Goal: Find specific page/section: Find specific page/section

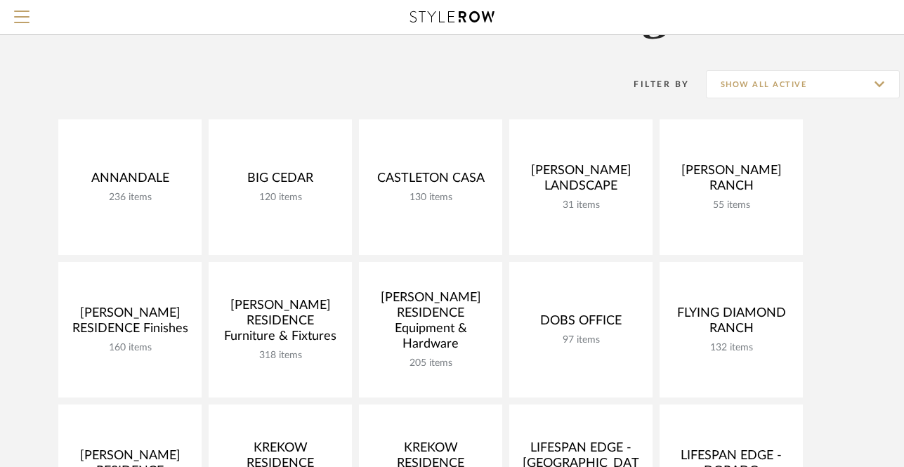
scroll to position [83, 0]
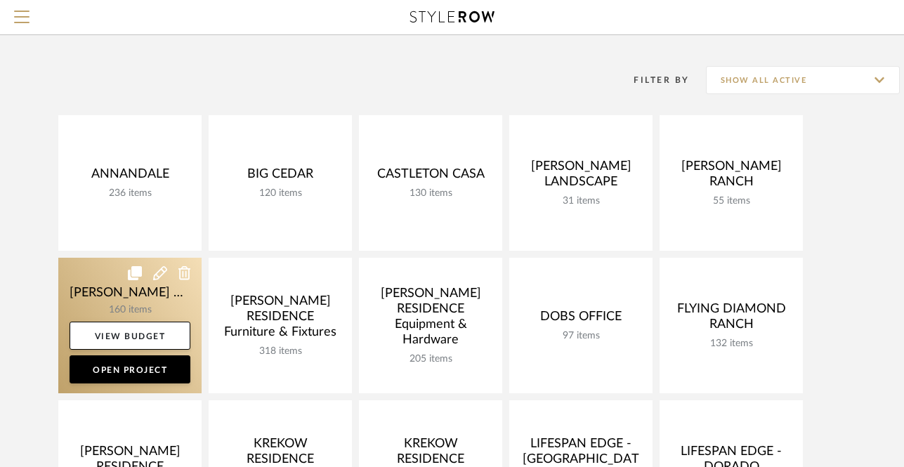
click at [141, 293] on link at bounding box center [129, 326] width 143 height 136
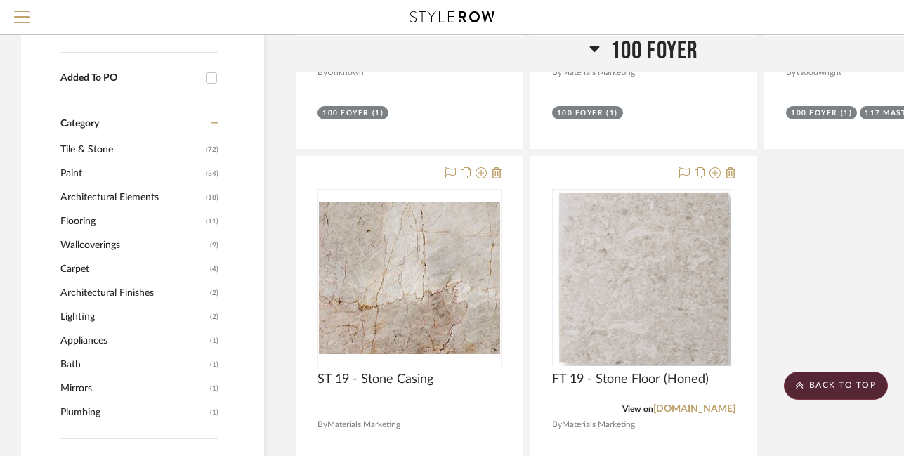
scroll to position [927, 0]
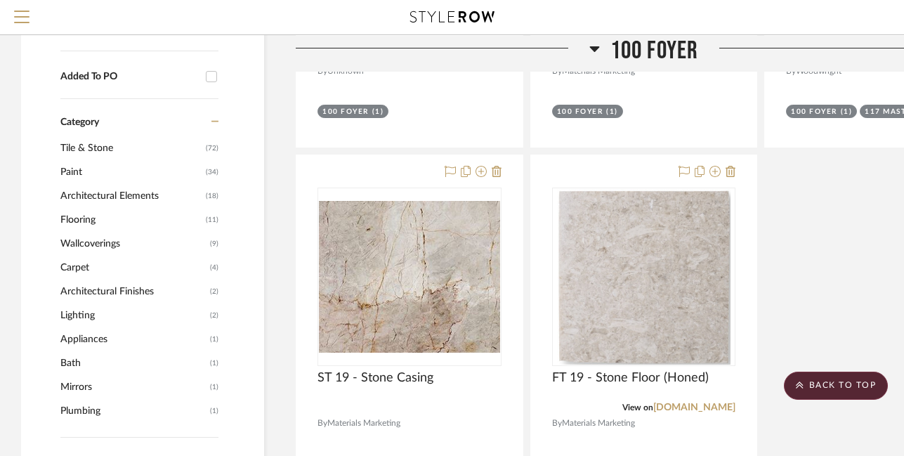
click at [134, 312] on span "Lighting" at bounding box center [133, 316] width 146 height 24
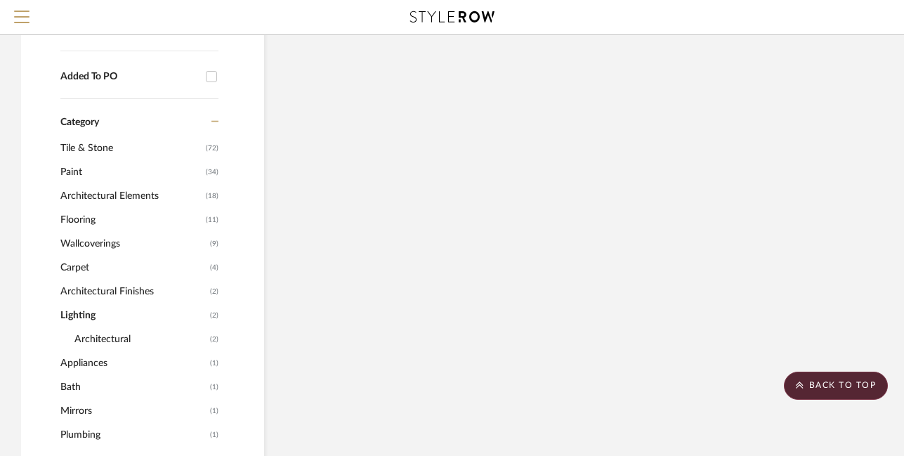
scroll to position [666, 0]
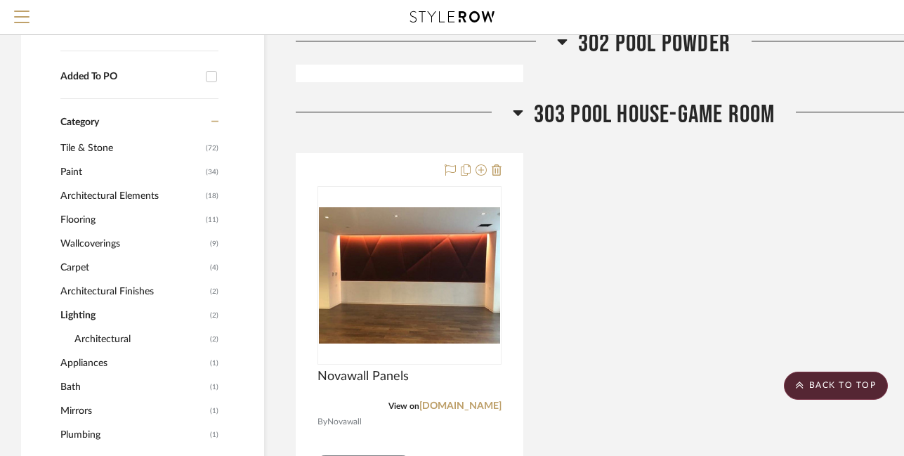
click at [134, 290] on span "Architectural Finishes" at bounding box center [133, 292] width 146 height 24
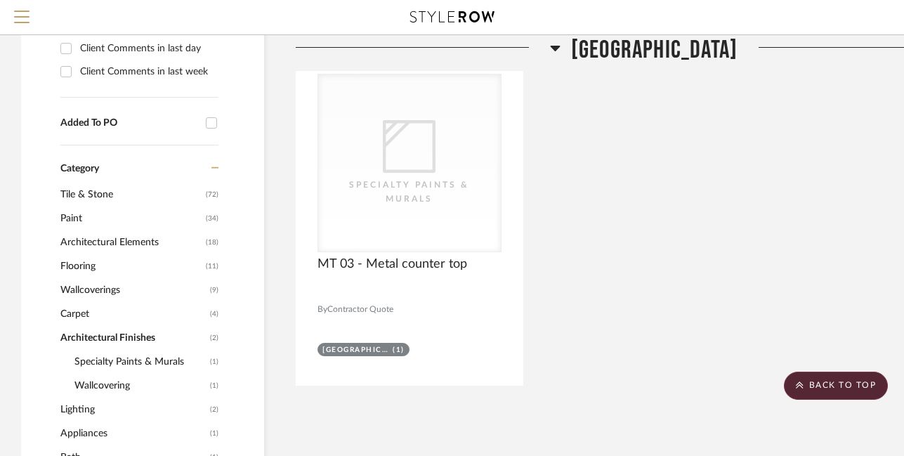
scroll to position [824, 0]
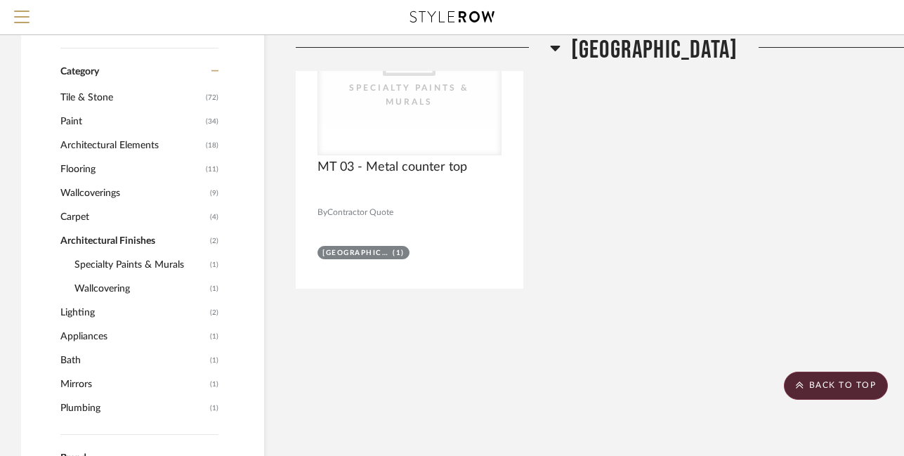
scroll to position [869, 0]
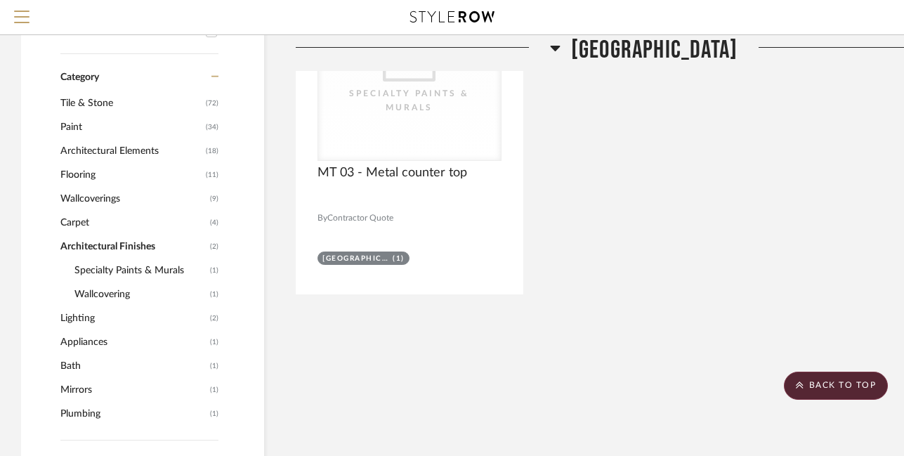
click at [119, 150] on span "Architectural Elements" at bounding box center [131, 151] width 142 height 24
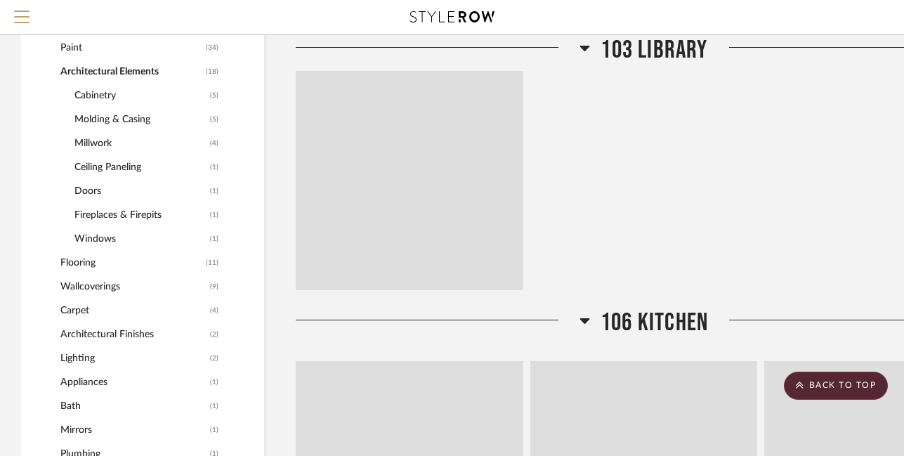
scroll to position [790, 0]
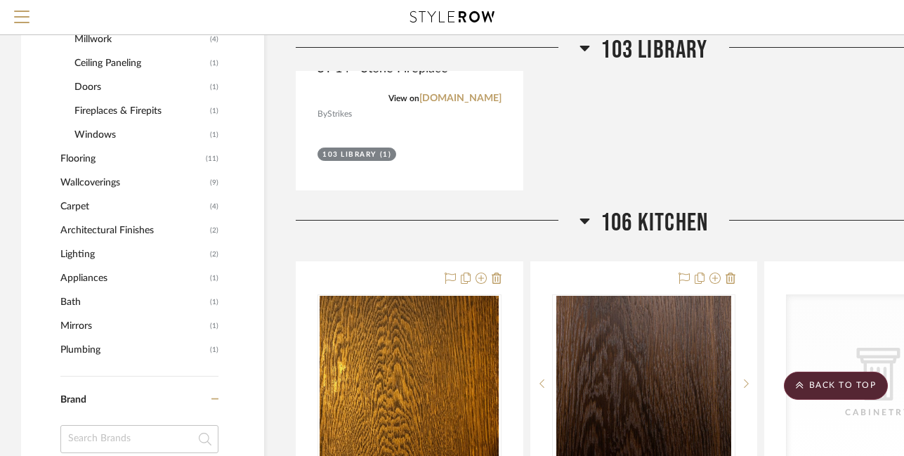
scroll to position [979, 0]
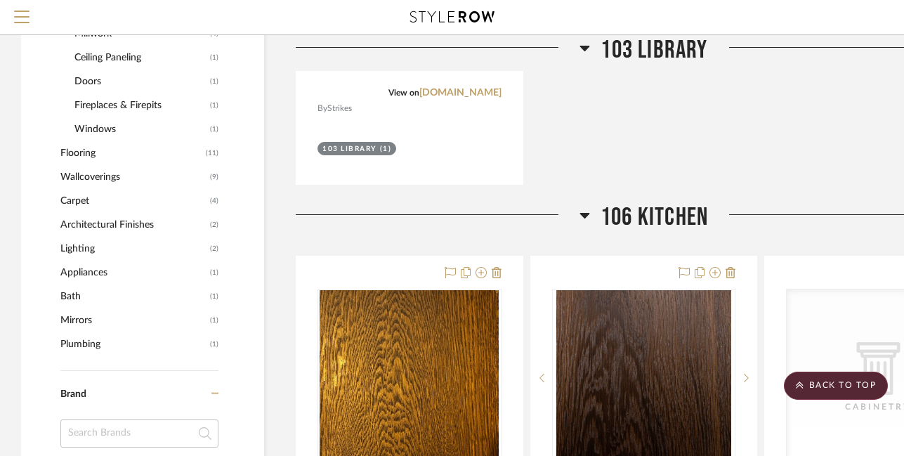
click at [82, 269] on span "Appliances" at bounding box center [133, 273] width 146 height 24
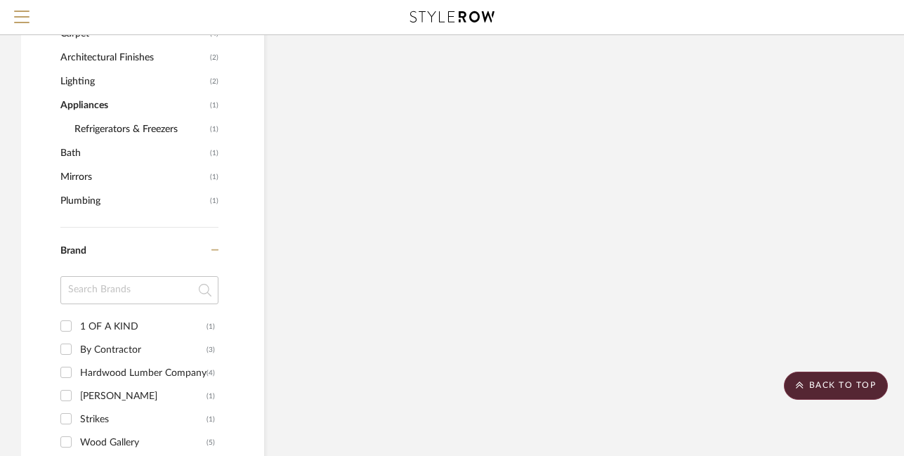
scroll to position [900, 0]
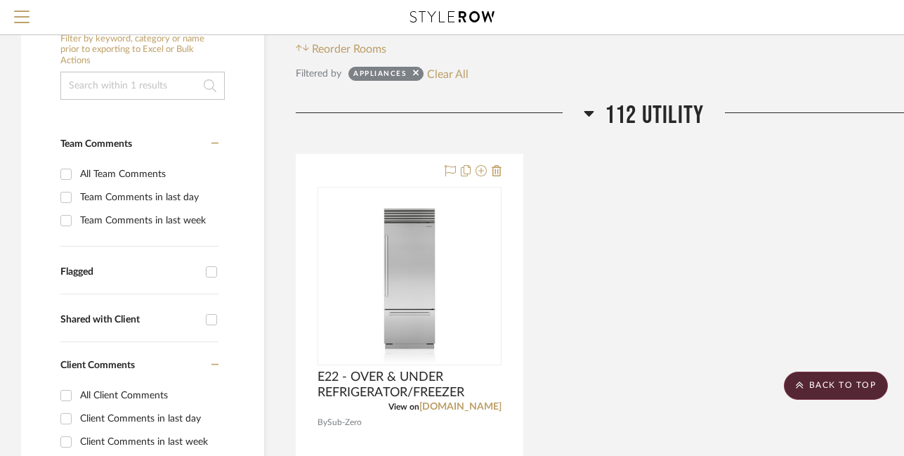
scroll to position [183, 0]
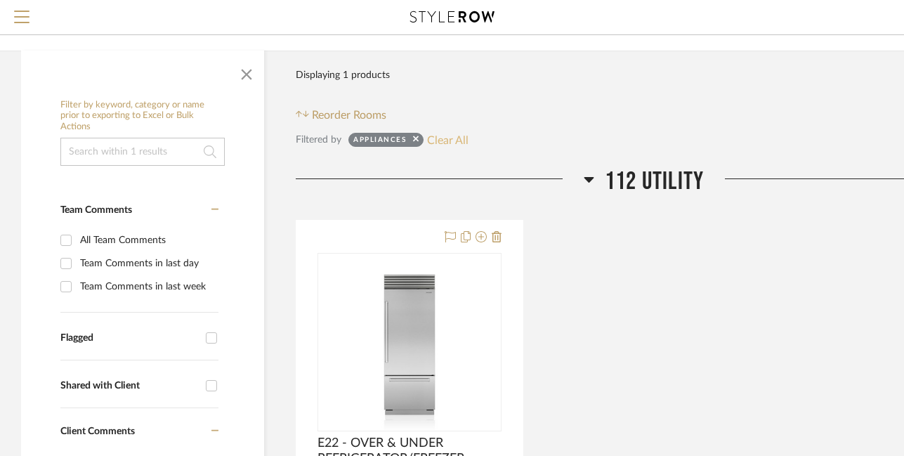
click at [450, 138] on button "Clear All" at bounding box center [447, 140] width 41 height 18
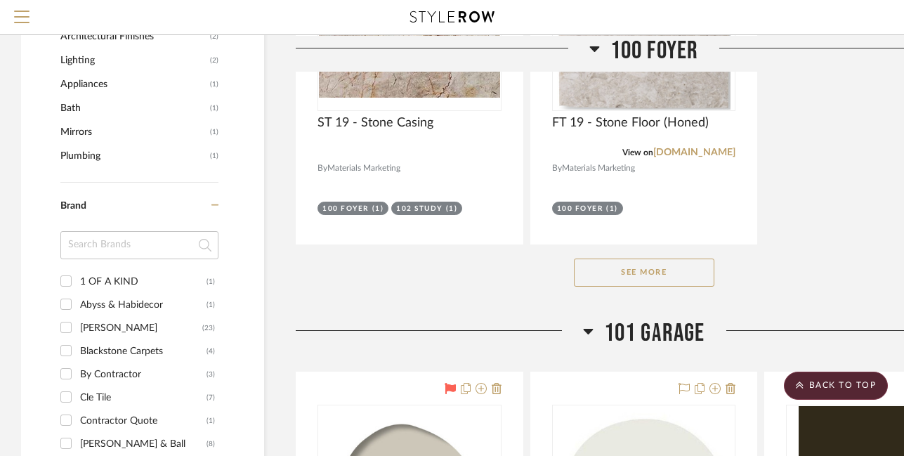
scroll to position [1193, 0]
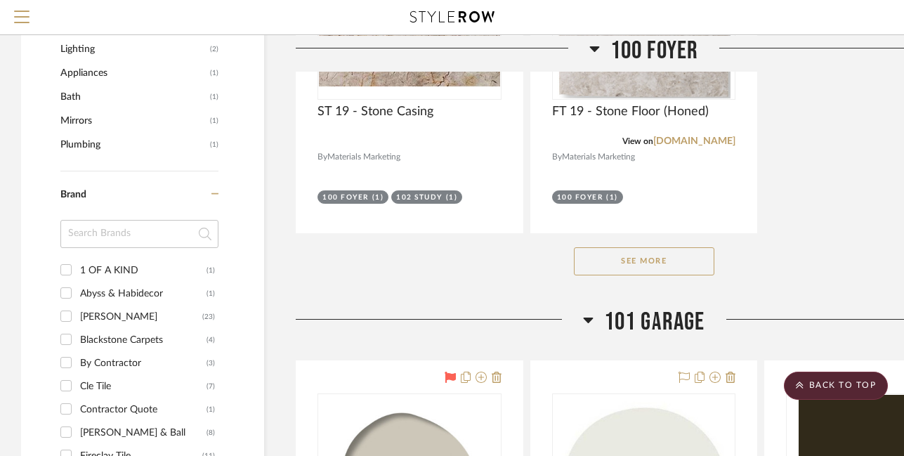
click at [602, 262] on button "See More" at bounding box center [644, 261] width 141 height 28
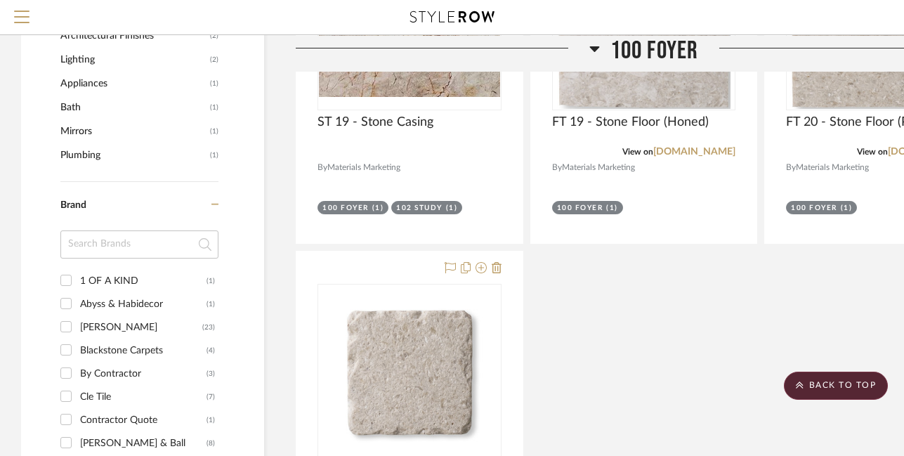
scroll to position [1167, 0]
